Goal: Task Accomplishment & Management: Manage account settings

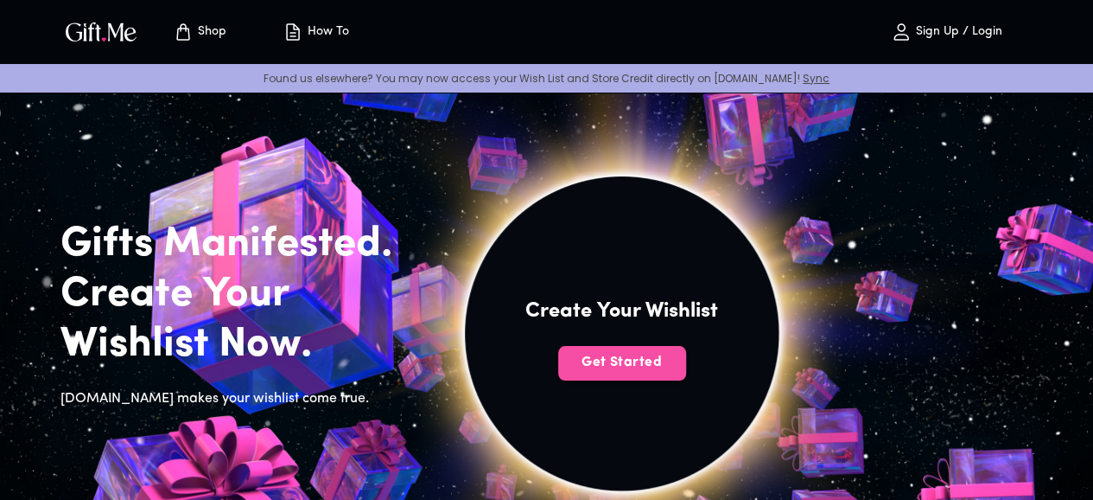
click at [686, 378] on button "Get Started" at bounding box center [622, 363] width 128 height 35
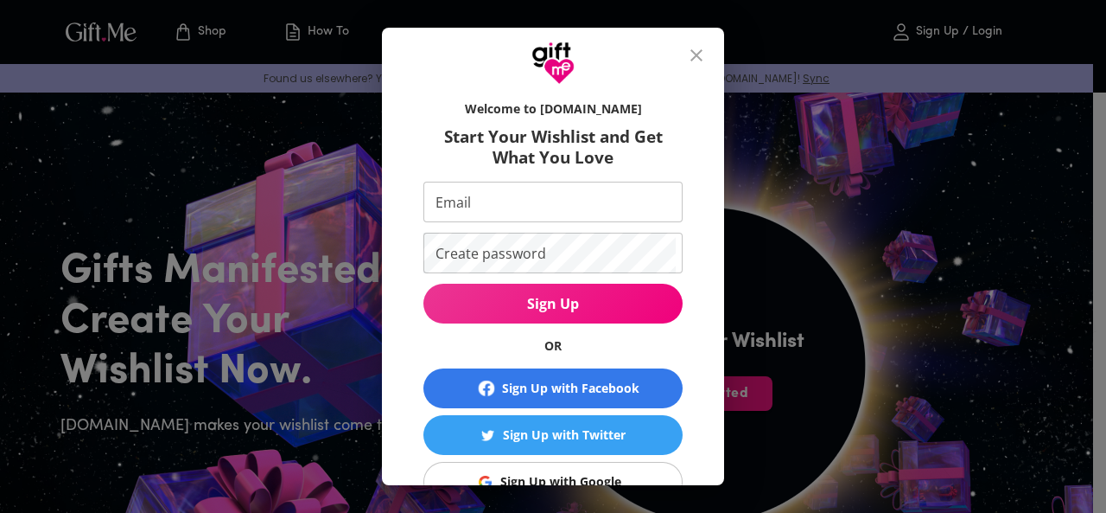
click at [569, 194] on input "Email" at bounding box center [550, 202] width 252 height 41
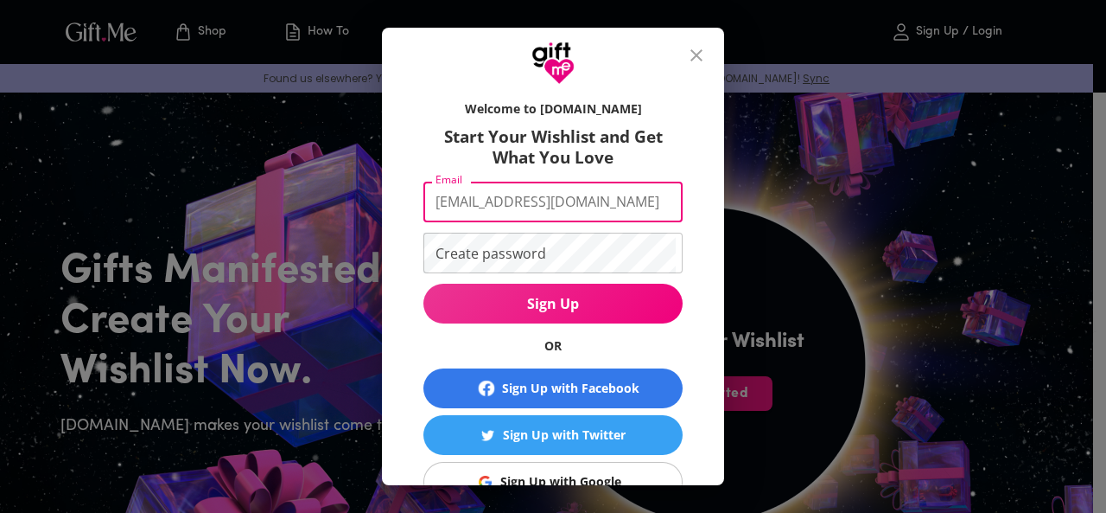
scroll to position [0, 43]
type input "kyaukyeatwinphonekyikyaung@gmail.com"
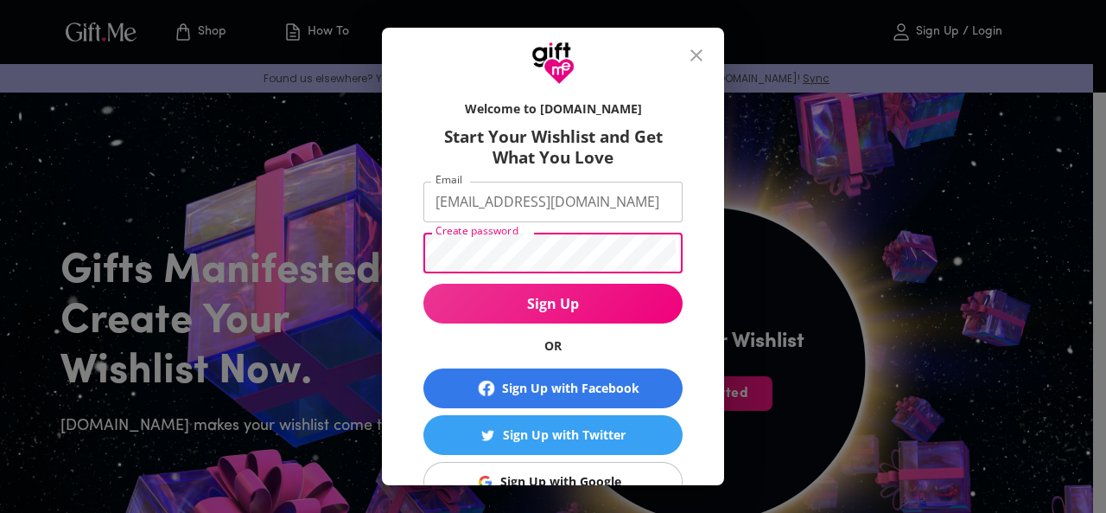
scroll to position [0, 0]
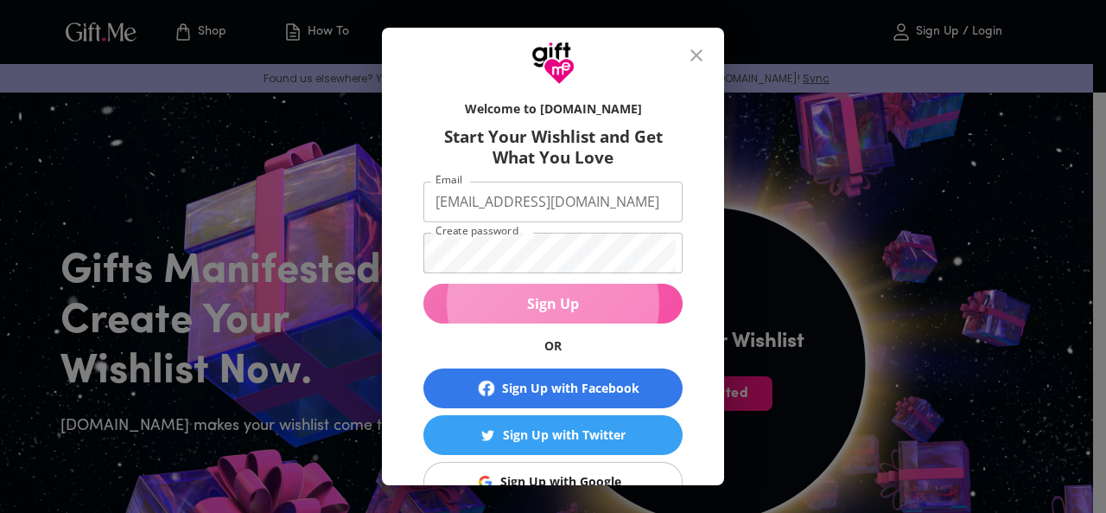
click at [636, 309] on span "Sign Up" at bounding box center [553, 303] width 259 height 19
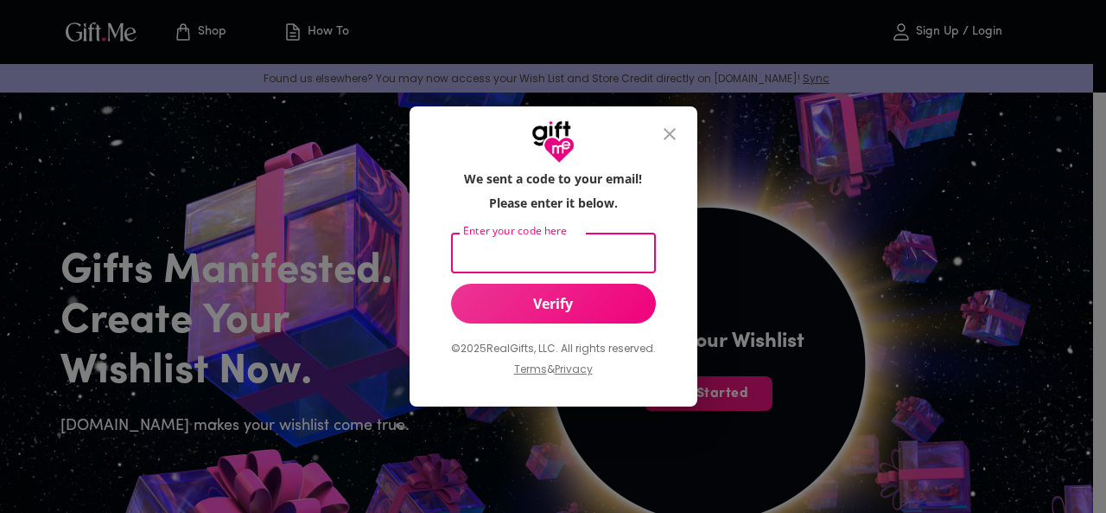
click at [570, 245] on input "Enter your code here" at bounding box center [550, 253] width 198 height 41
type input "824545"
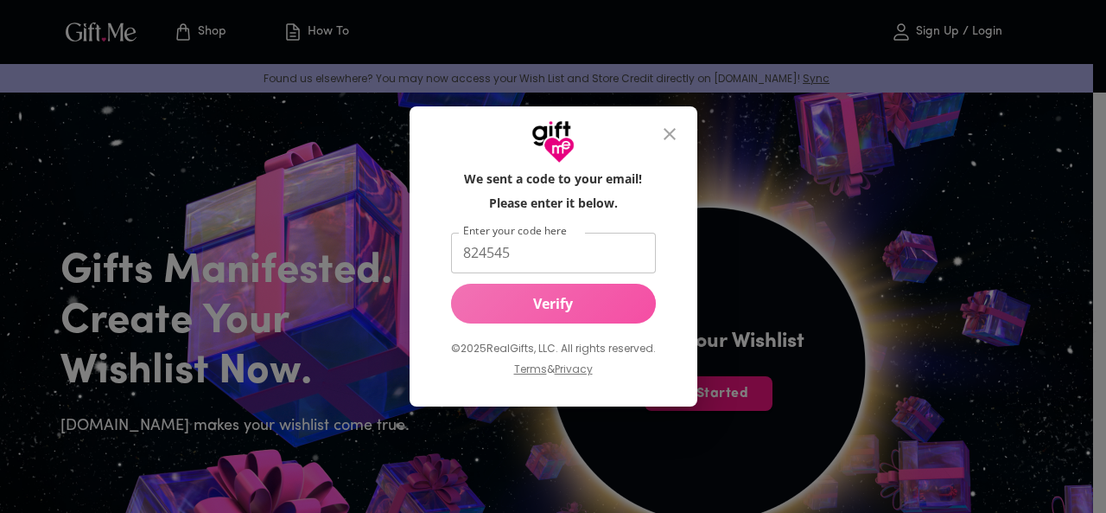
click at [579, 316] on button "Verify" at bounding box center [553, 303] width 205 height 40
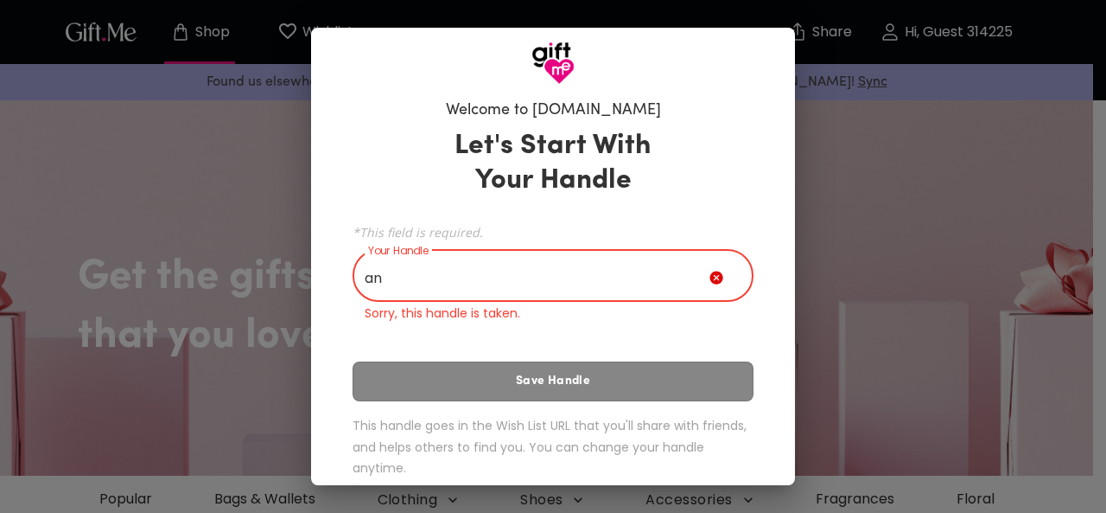
type input "a"
type input "k"
type input "l"
click at [528, 272] on input "l" at bounding box center [531, 277] width 357 height 48
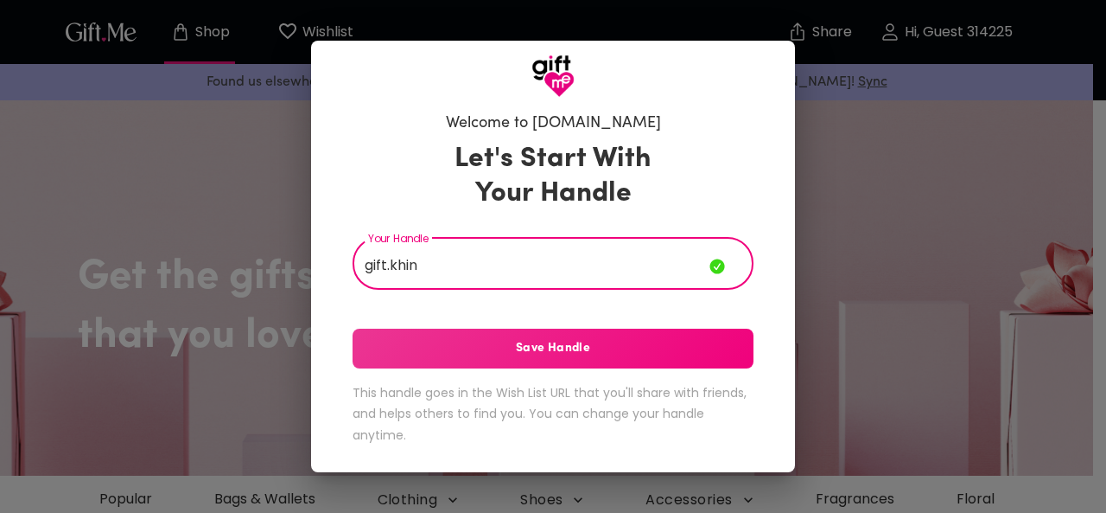
type input "gift.khin"
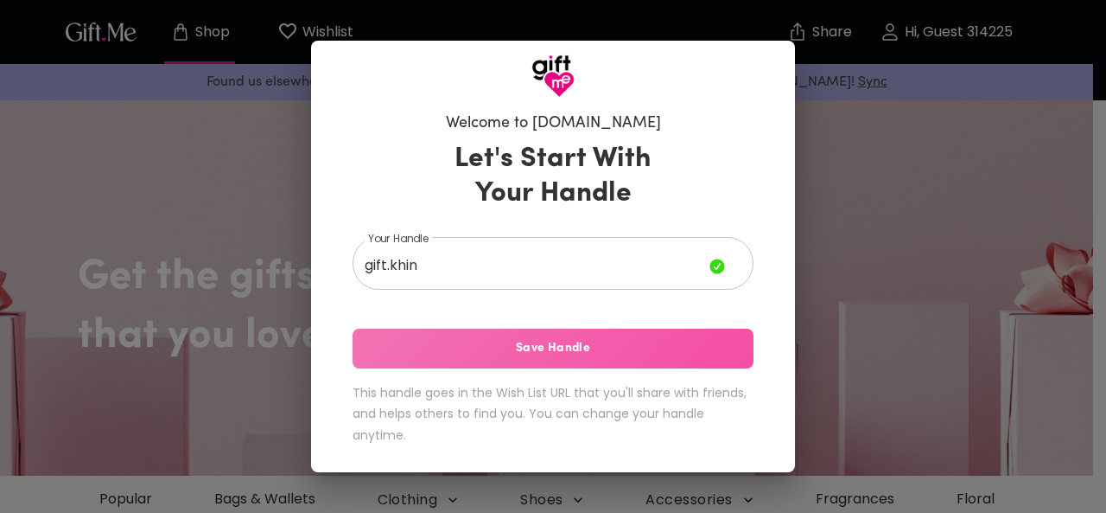
click at [532, 340] on span "Save Handle" at bounding box center [553, 348] width 401 height 19
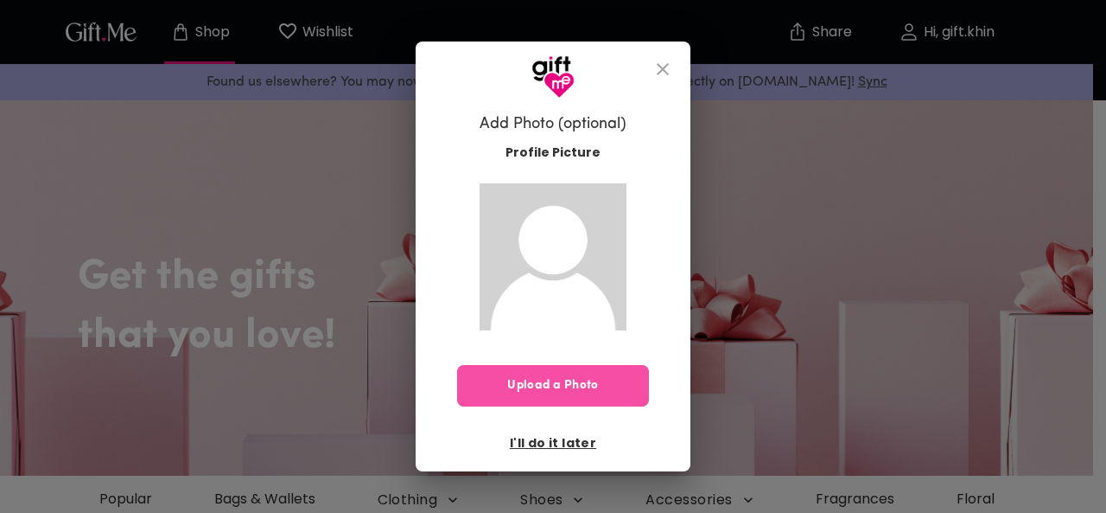
click at [582, 379] on span "Upload a Photo" at bounding box center [553, 385] width 192 height 19
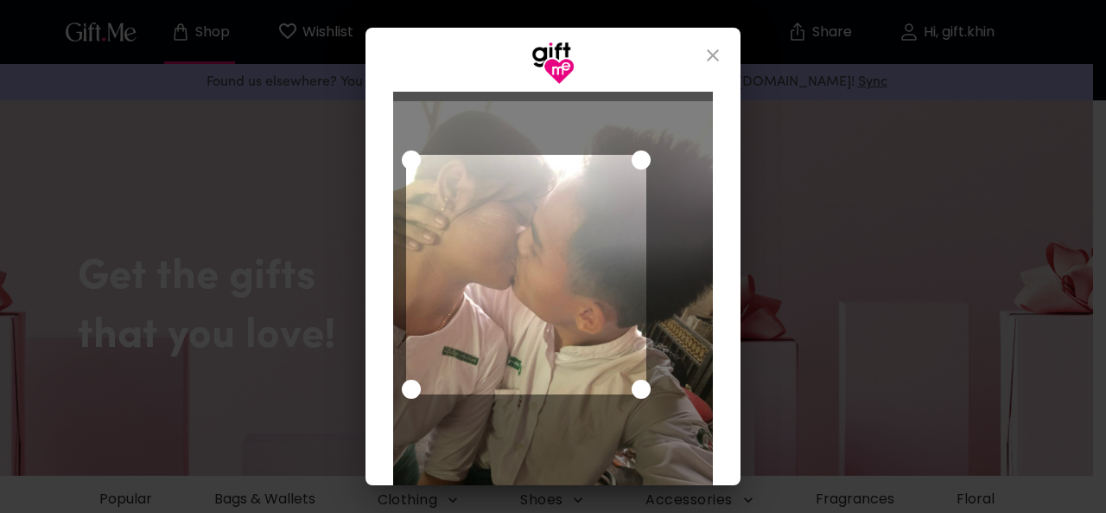
click at [497, 220] on div "Use the arrow keys to move the crop selection area" at bounding box center [526, 275] width 240 height 240
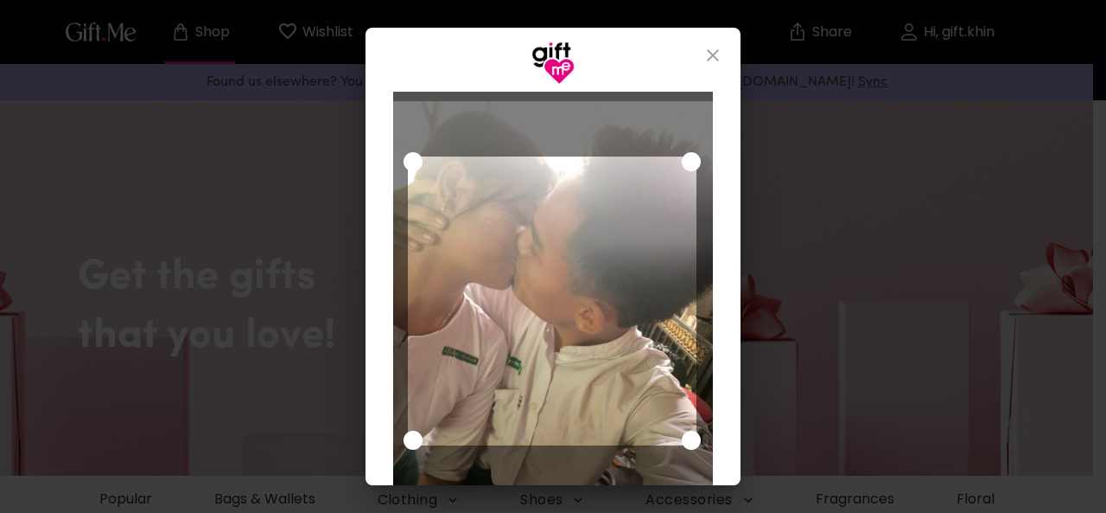
click at [687, 474] on div at bounding box center [553, 314] width 320 height 426
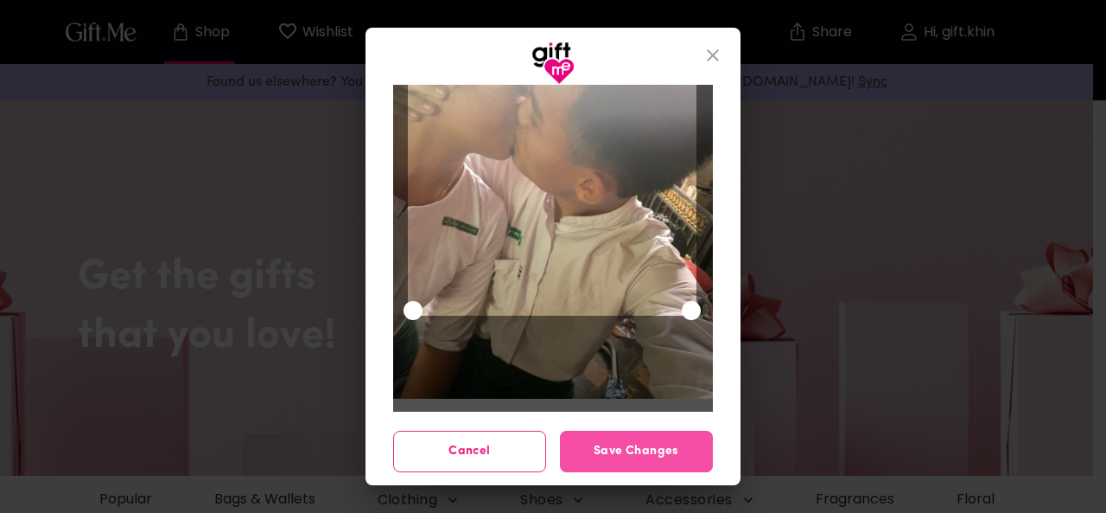
click at [629, 452] on span "Save Changes" at bounding box center [636, 451] width 153 height 19
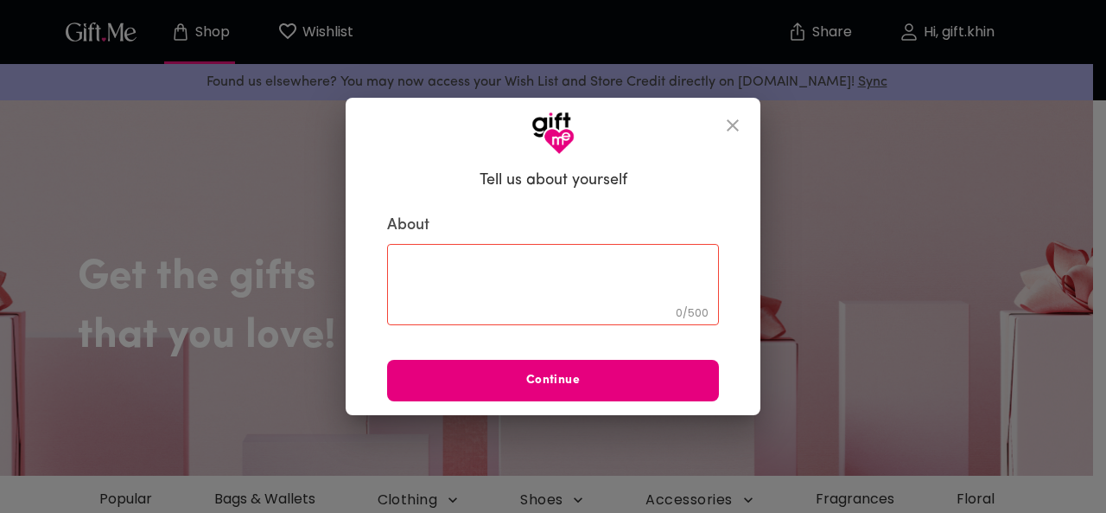
scroll to position [0, 0]
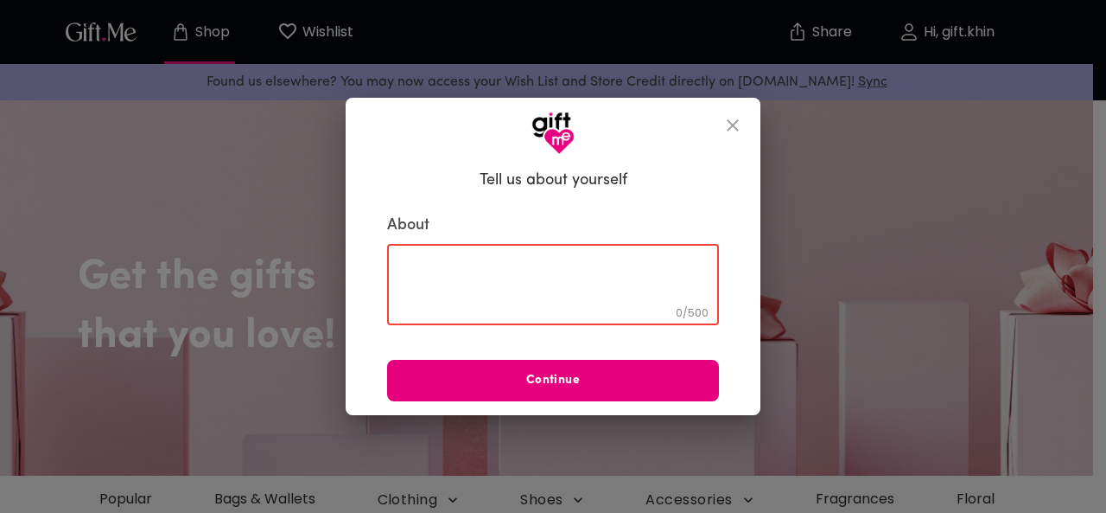
click at [455, 271] on textarea at bounding box center [553, 284] width 308 height 49
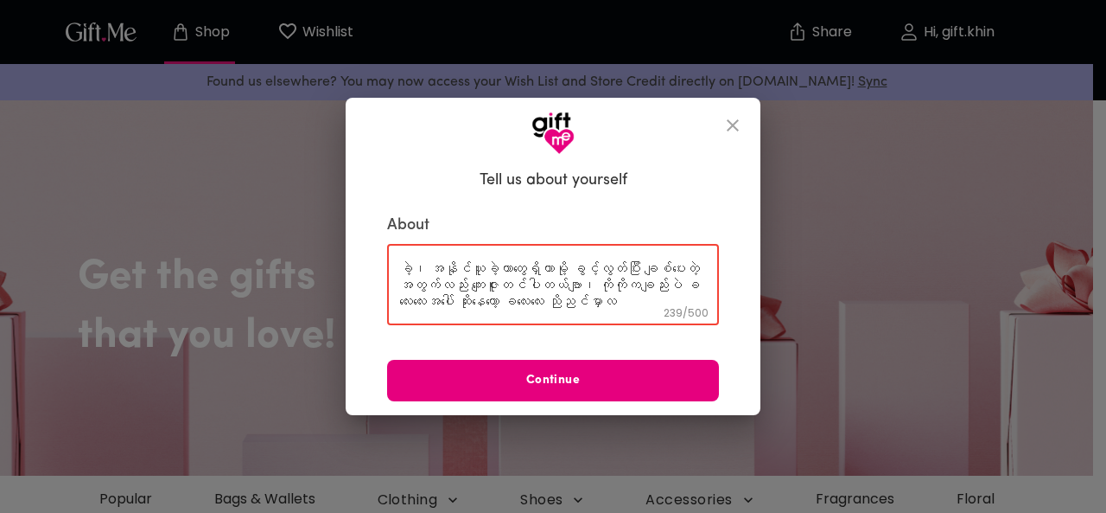
scroll to position [50, 0]
drag, startPoint x: 531, startPoint y: 305, endPoint x: 605, endPoint y: 276, distance: 79.9
click at [605, 276] on textarea "တစ်နှစ်ပြည့်မှစ၍ နောင်လာမဲ့ နှစ်တွေအများကြီး ဆက်ချစ်သွားပါမယ်ဗျာ၊ တစ်နှစ်အတွင်း…" at bounding box center [553, 284] width 308 height 49
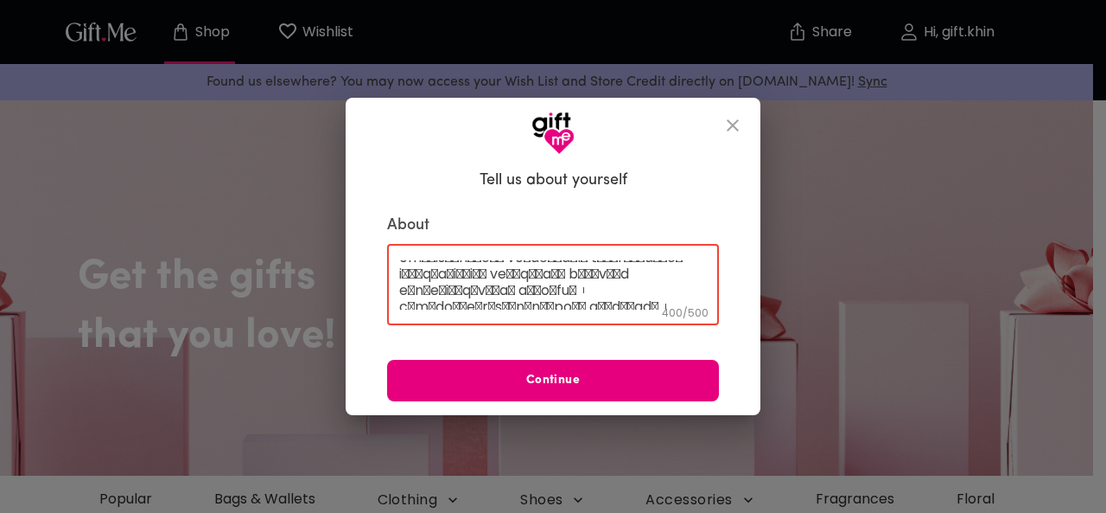
scroll to position [99, 0]
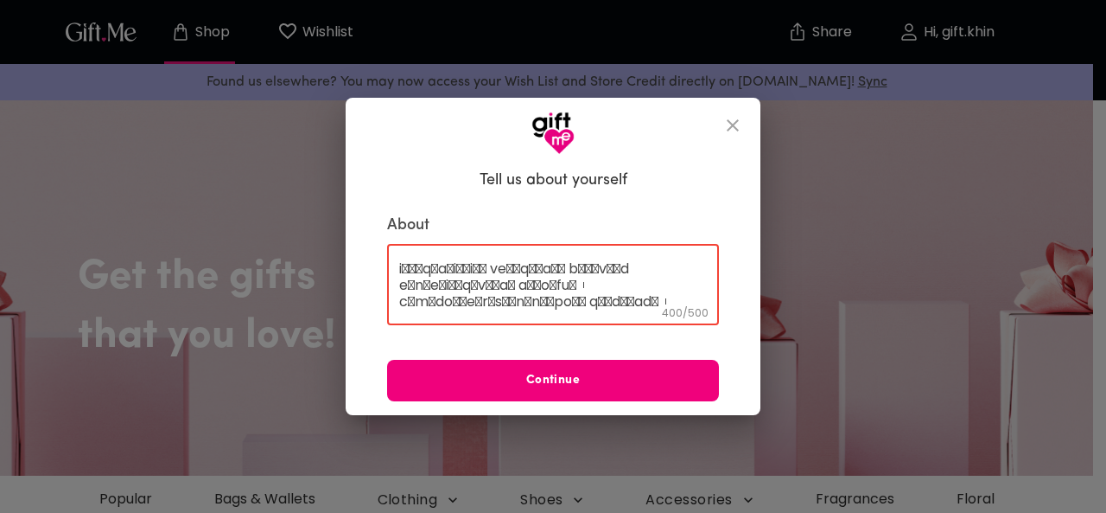
type textarea "တစ်နှစ်ပြည့်မှစ၍ နောင်လာမဲ့ နှစ်တွေအများကြီး ဆက်ချစ်သွားပါမယ်ဗျာ၊ တစ်နှစ်အတွင်း…"
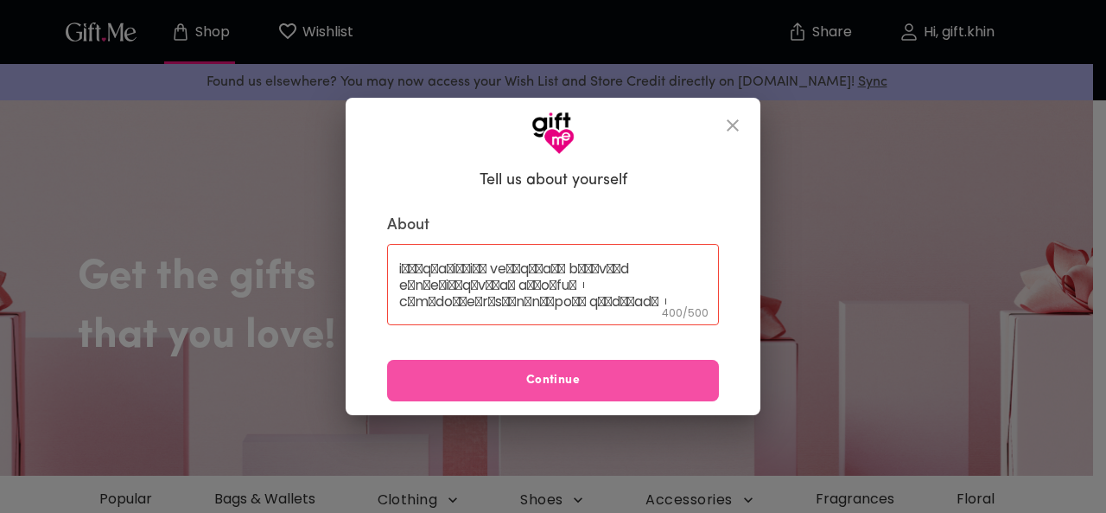
click at [596, 369] on button "Continue" at bounding box center [553, 380] width 332 height 41
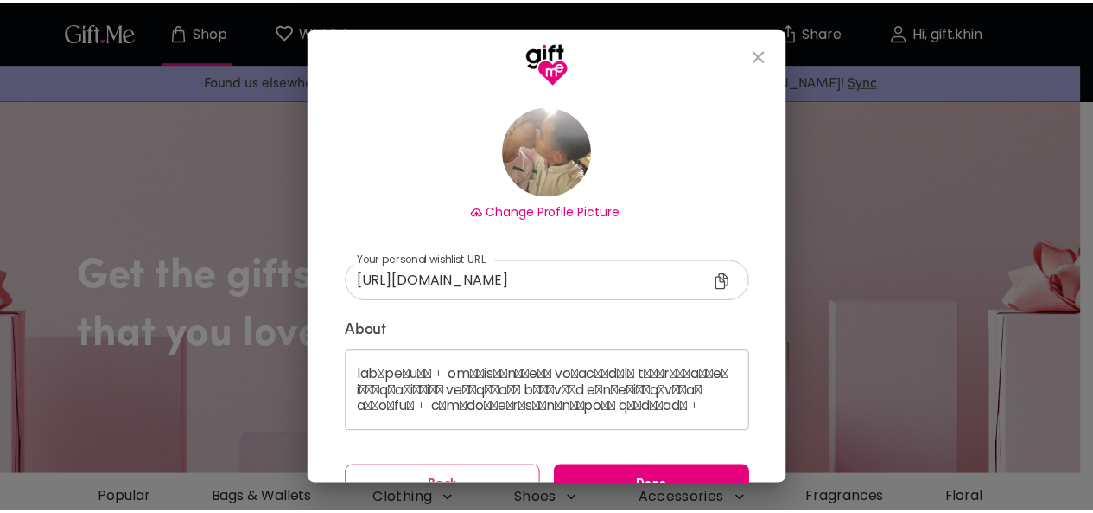
scroll to position [143, 0]
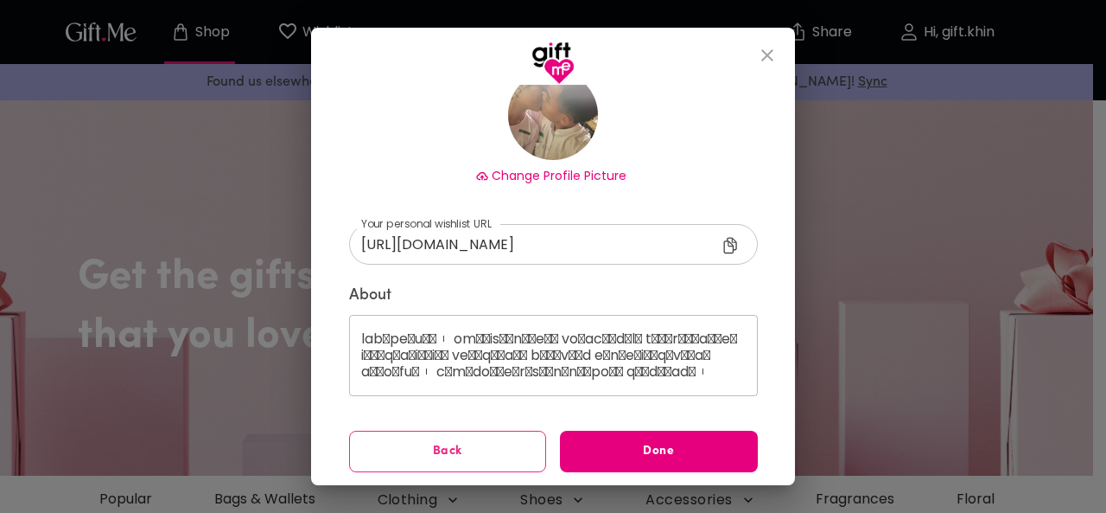
click at [723, 243] on icon at bounding box center [733, 247] width 21 height 21
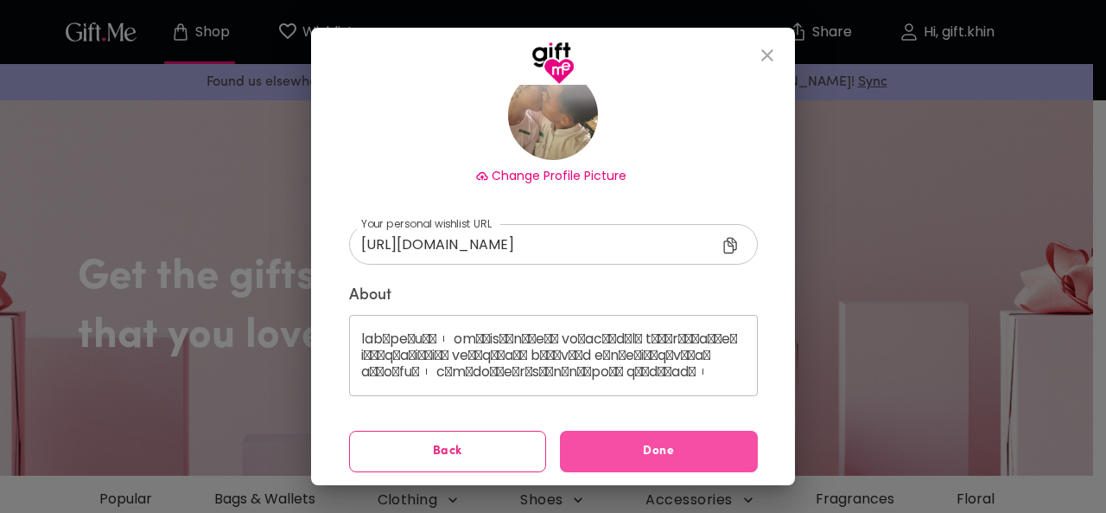
click at [638, 455] on span "Done" at bounding box center [659, 451] width 198 height 19
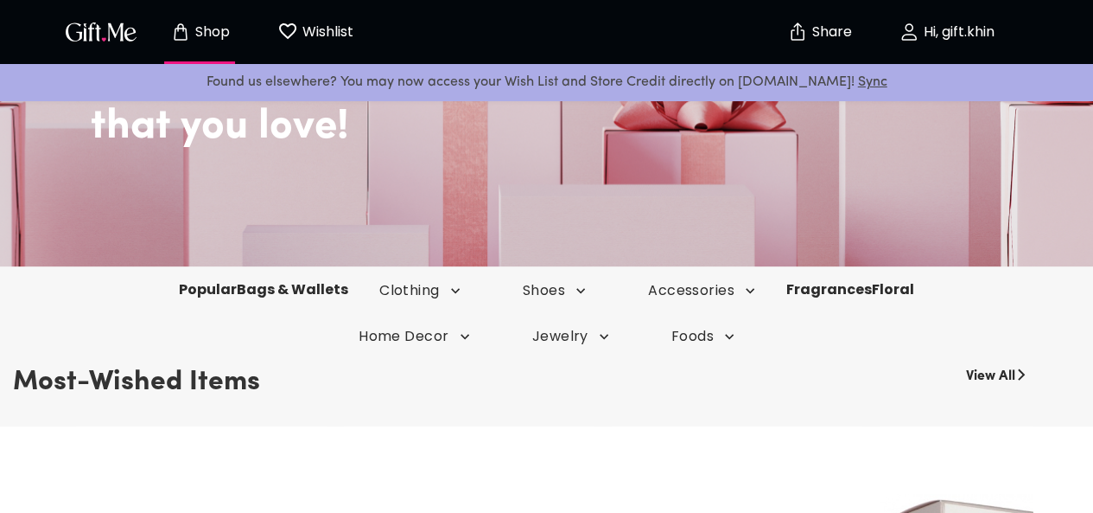
scroll to position [213, 0]
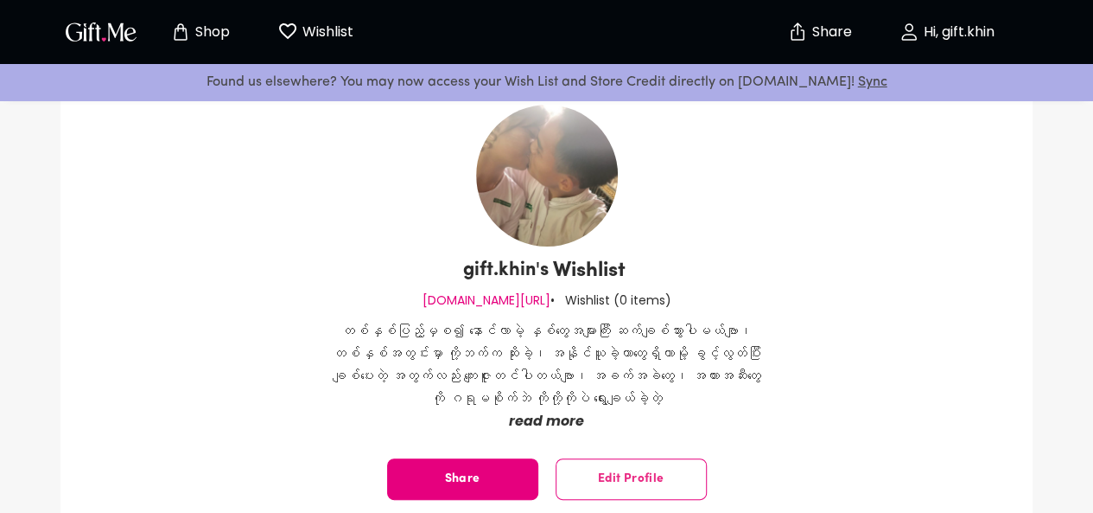
scroll to position [73, 0]
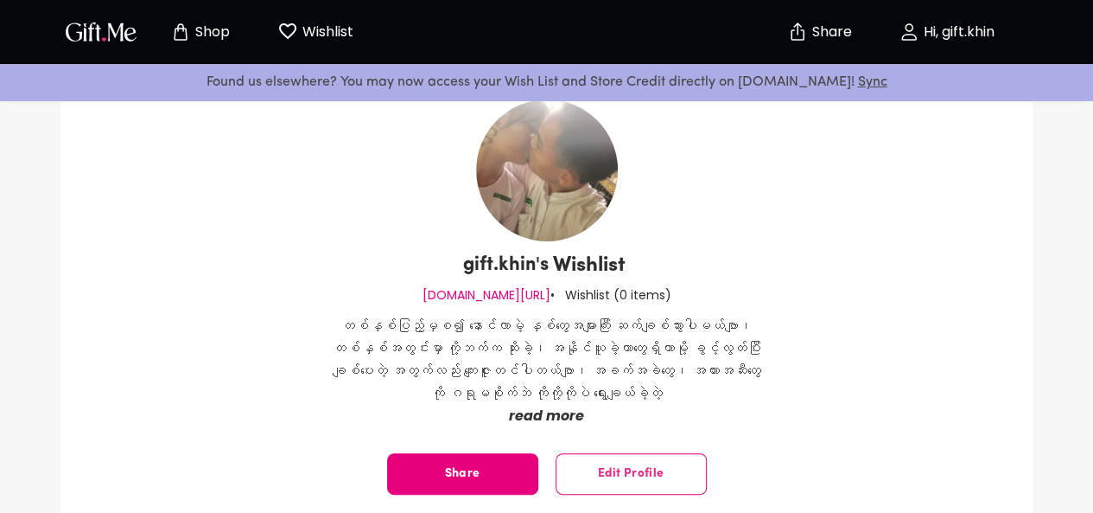
click at [544, 413] on p "read more" at bounding box center [547, 415] width 441 height 22
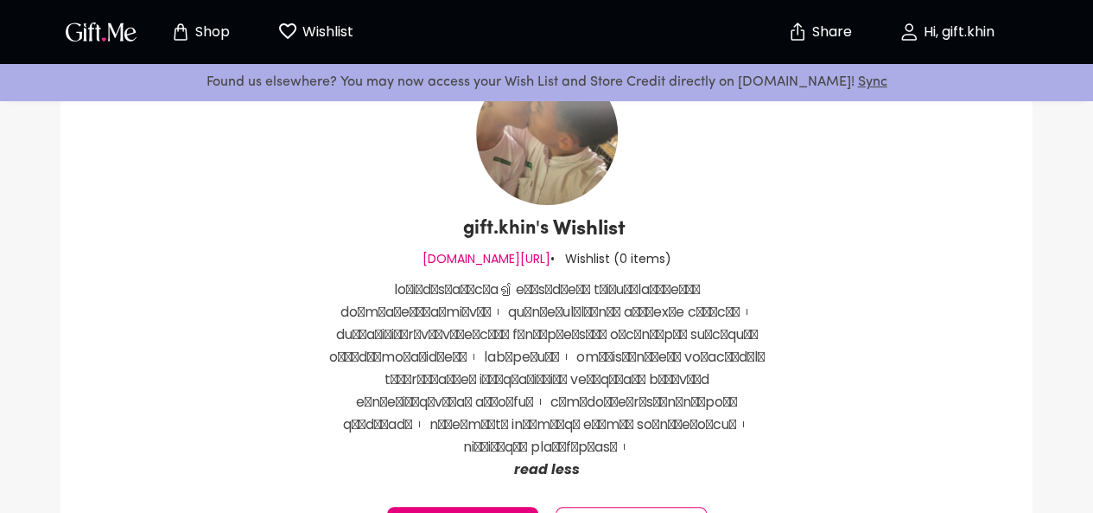
scroll to position [118, 0]
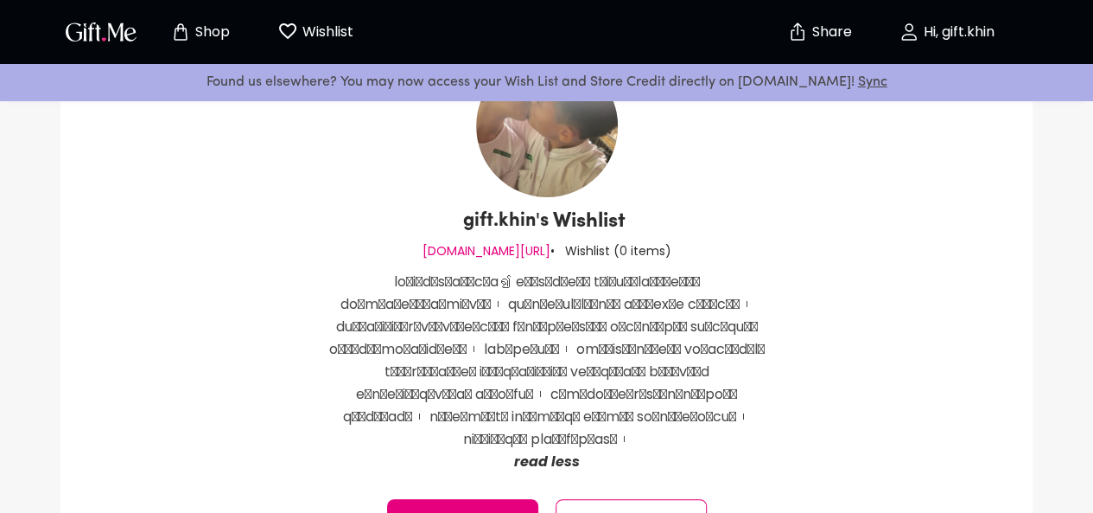
click at [667, 499] on button "Edit Profile" at bounding box center [631, 519] width 151 height 41
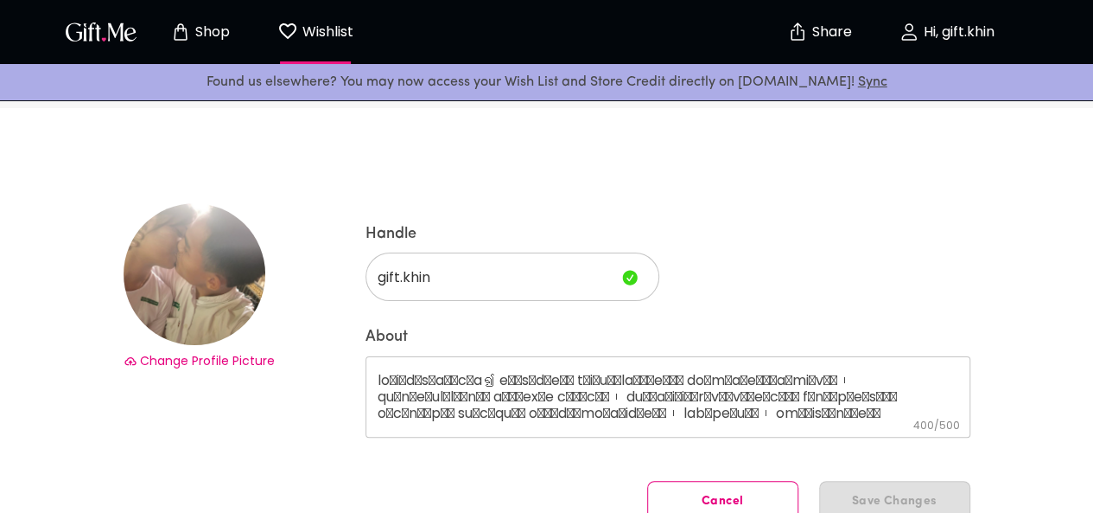
scroll to position [3, 0]
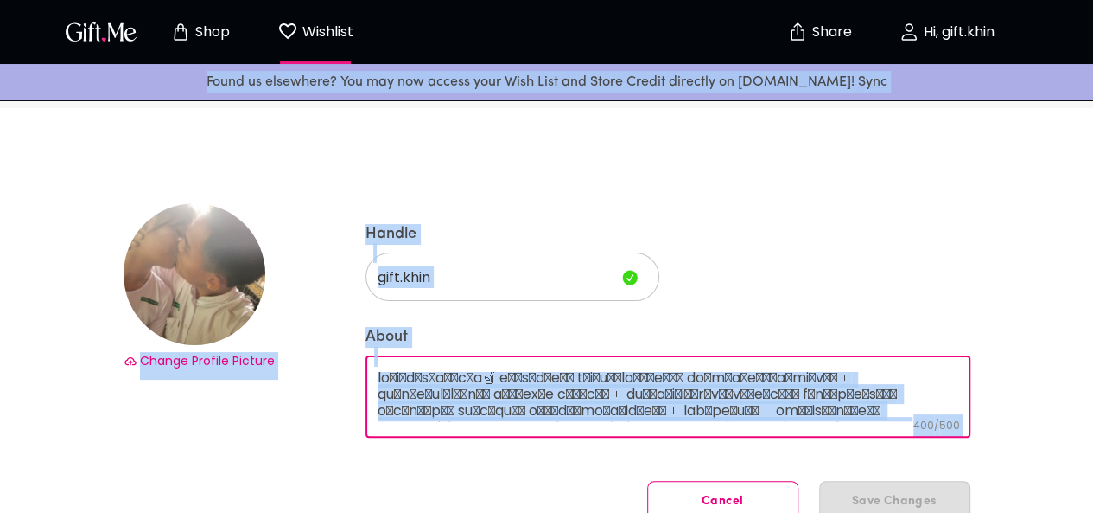
click at [545, 398] on textarea "About" at bounding box center [668, 396] width 581 height 49
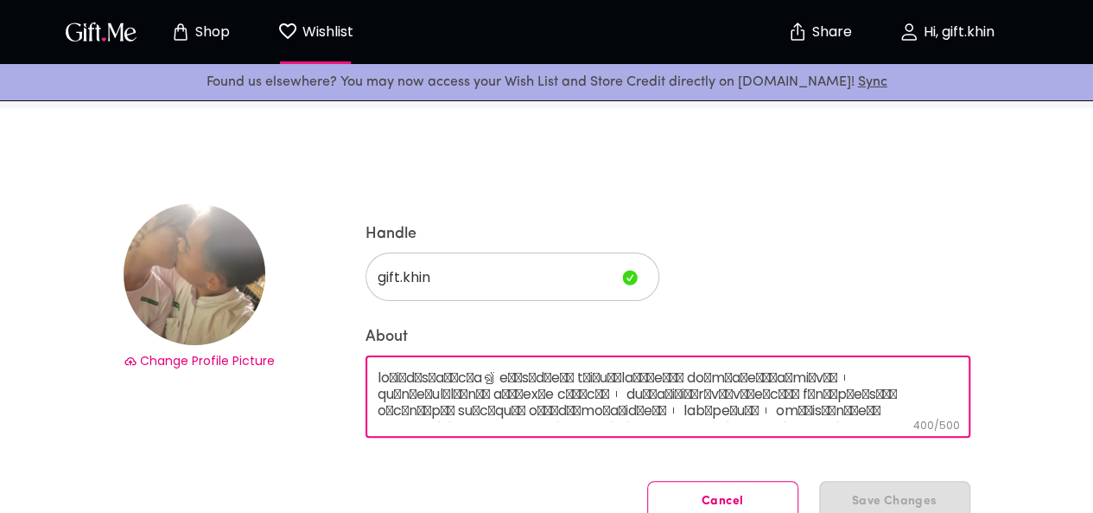
click at [545, 398] on textarea "About" at bounding box center [668, 396] width 581 height 49
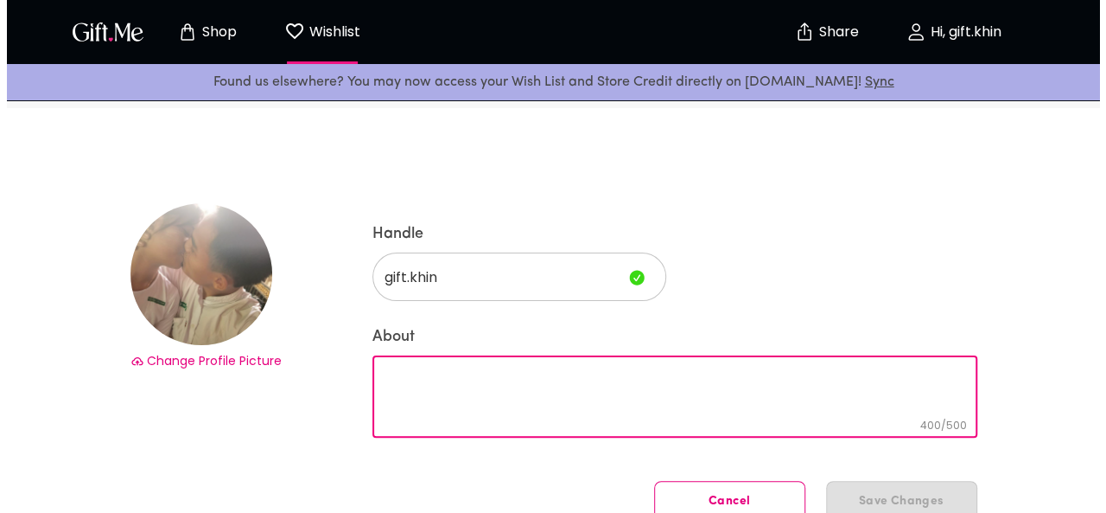
scroll to position [0, 0]
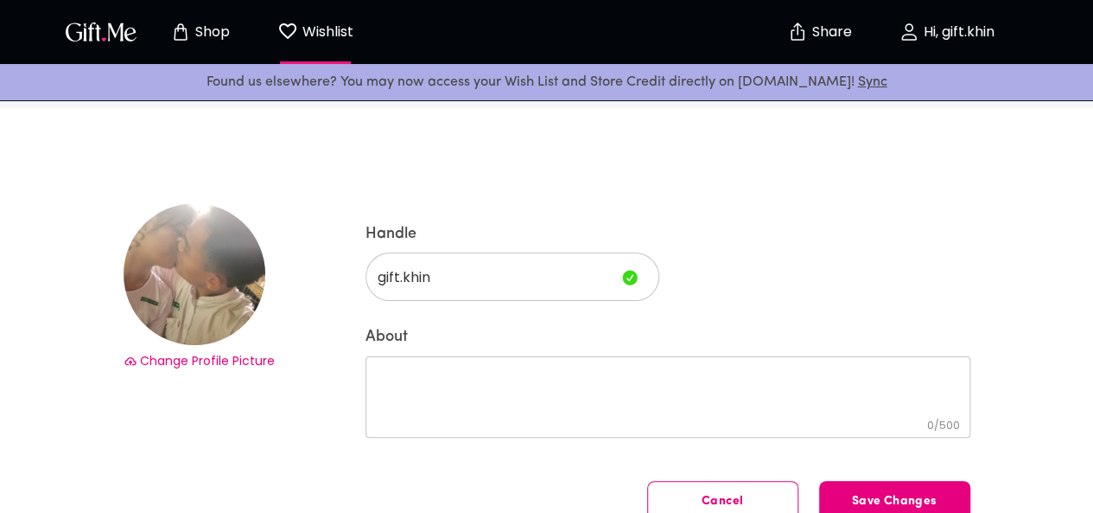
click at [188, 351] on div "Change Profile Picture" at bounding box center [202, 392] width 156 height 379
click at [188, 364] on span "Change Profile Picture" at bounding box center [207, 360] width 135 height 17
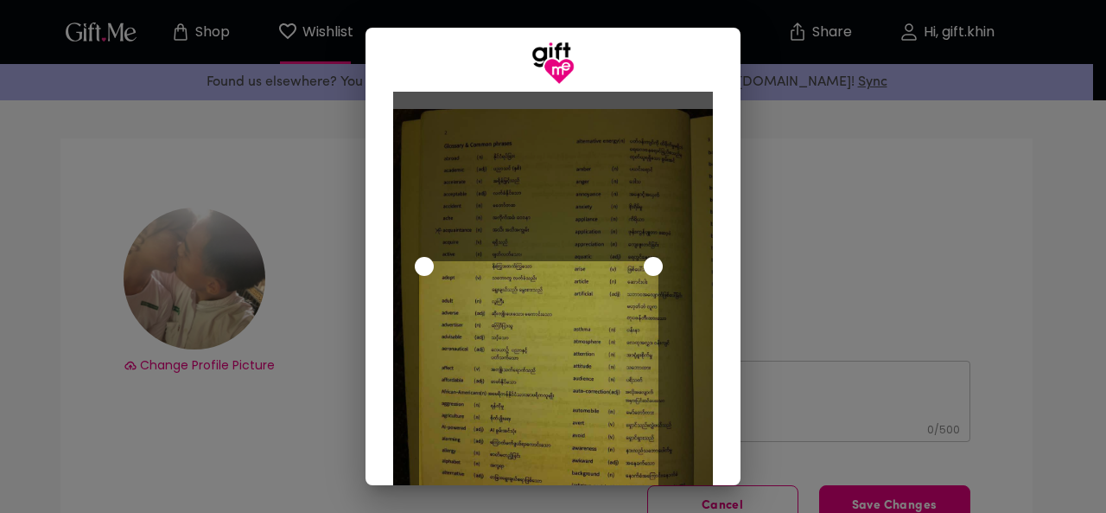
click at [531, 304] on div "Use the arrow keys to move the crop selection area" at bounding box center [539, 381] width 240 height 240
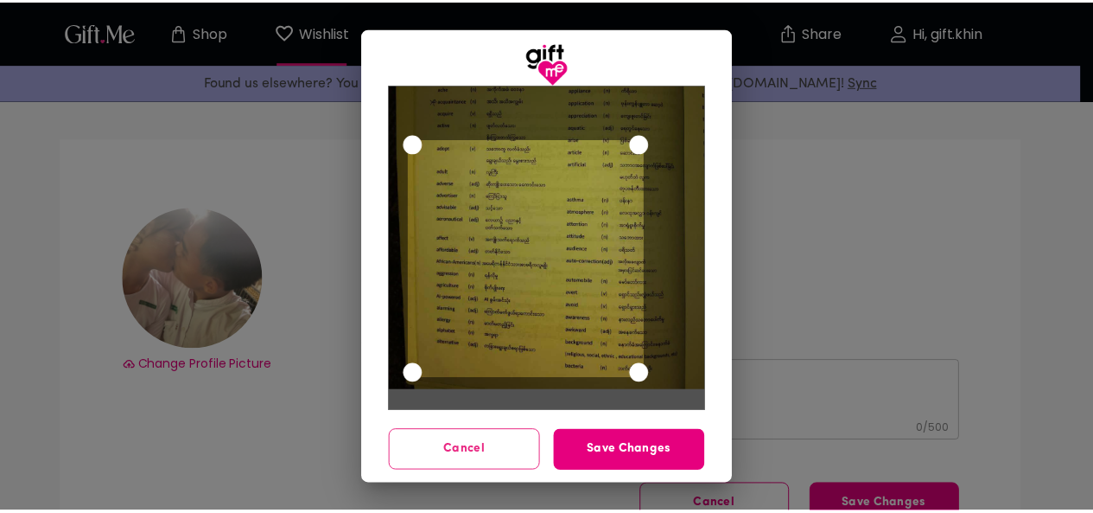
scroll to position [130, 0]
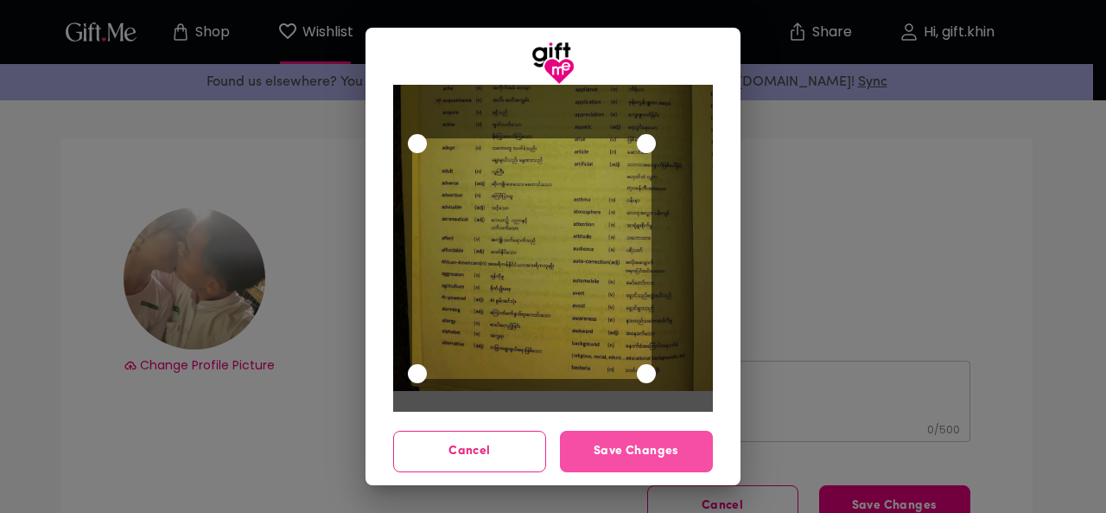
click at [612, 461] on button "Save Changes" at bounding box center [636, 450] width 153 height 41
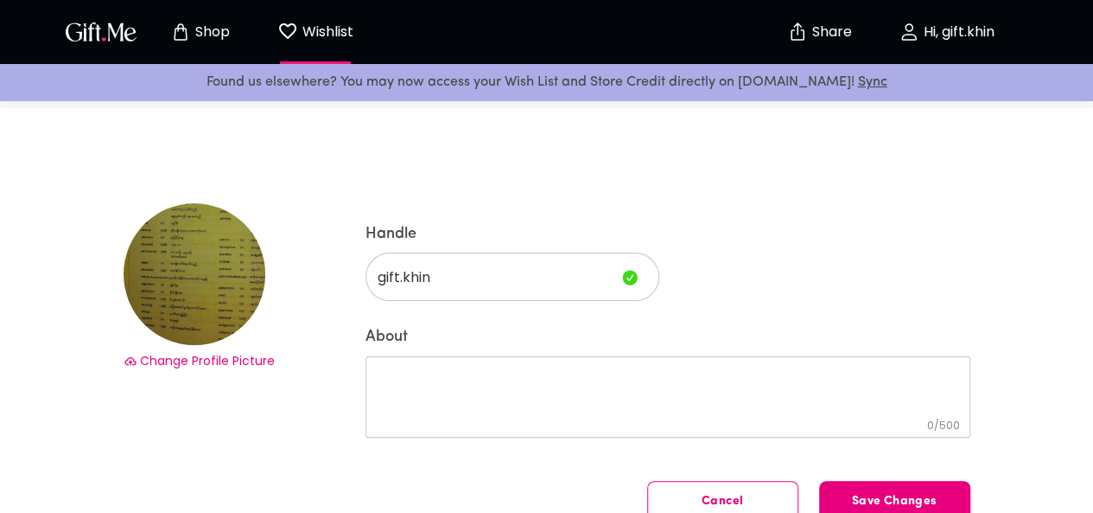
scroll to position [105, 0]
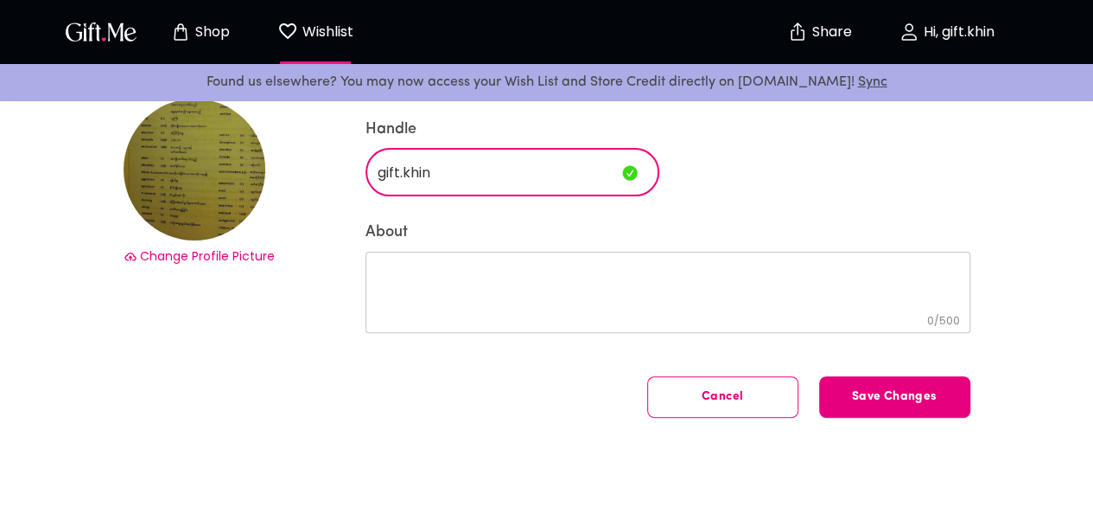
click at [484, 193] on input "gift.khin" at bounding box center [491, 172] width 250 height 48
type input "gift.kh"
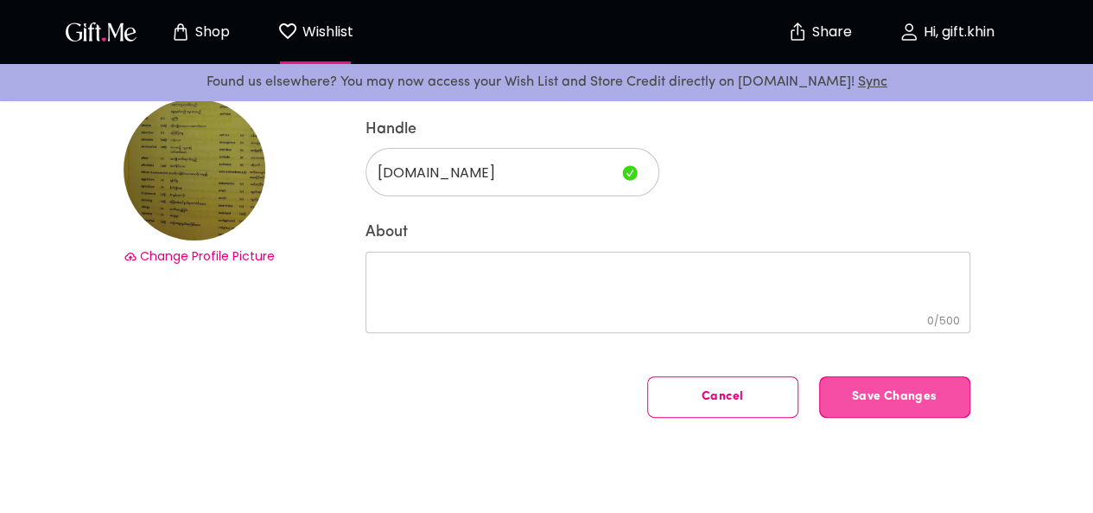
click at [844, 384] on button "Save Changes" at bounding box center [894, 396] width 151 height 41
